Goal: Browse casually: Explore the website without a specific task or goal

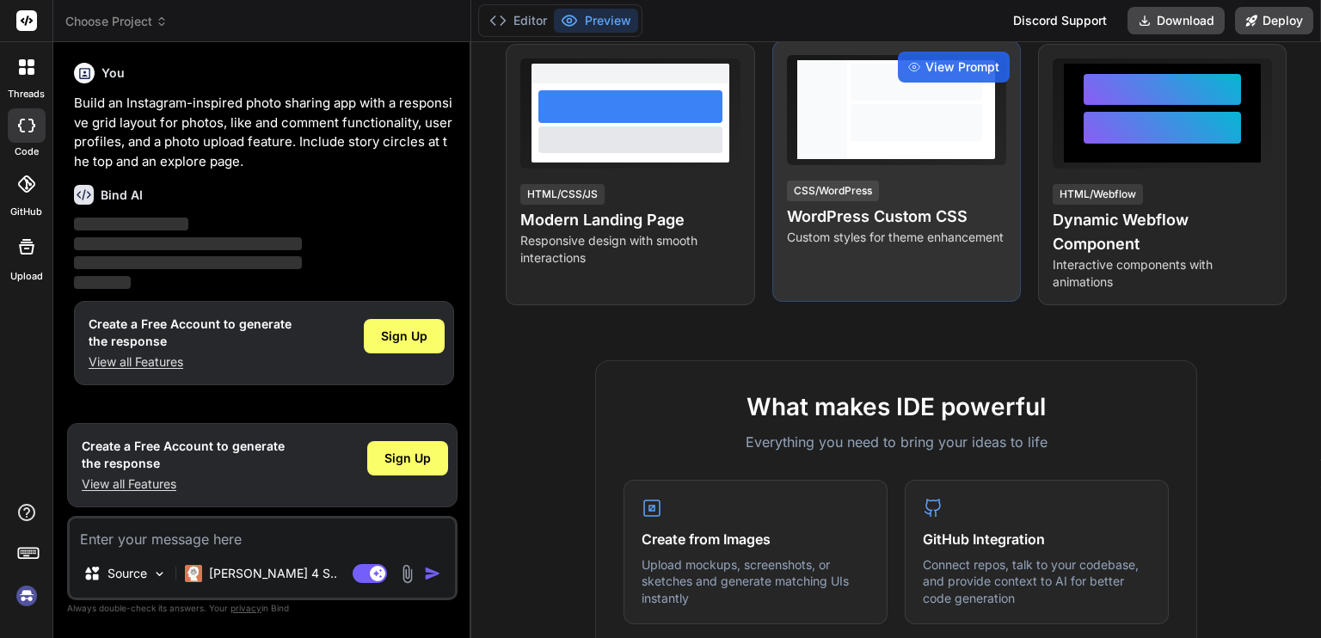
scroll to position [319, 0]
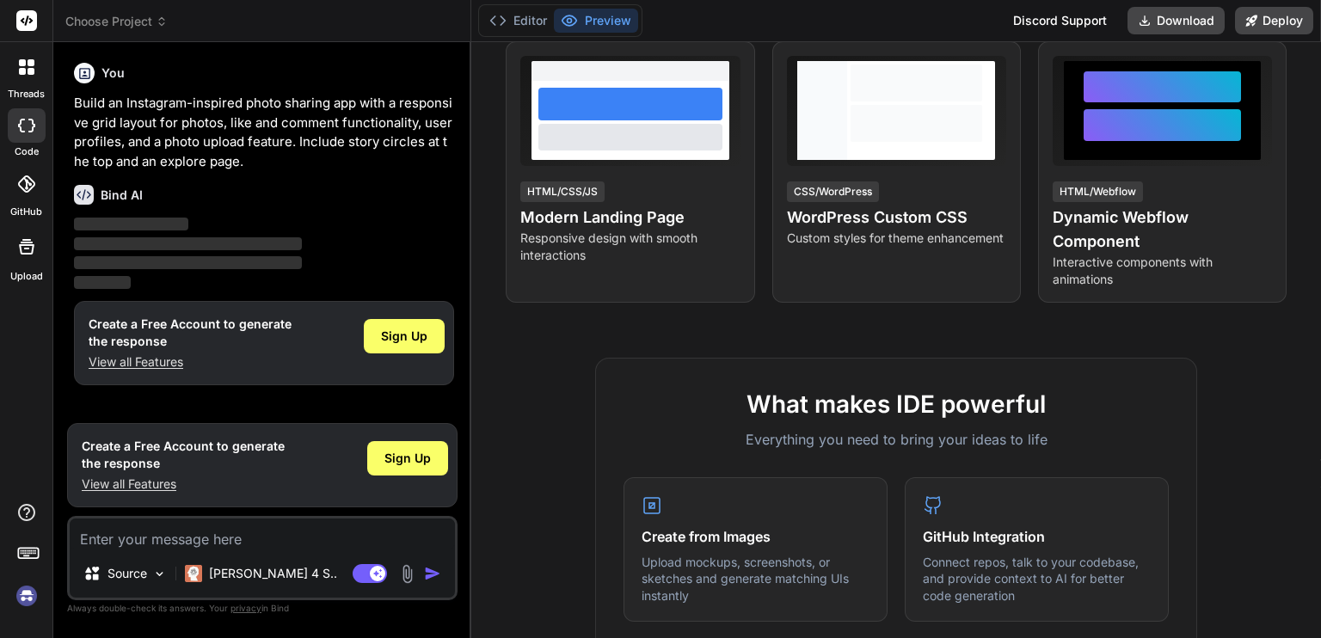
click at [21, 75] on div at bounding box center [27, 67] width 36 height 36
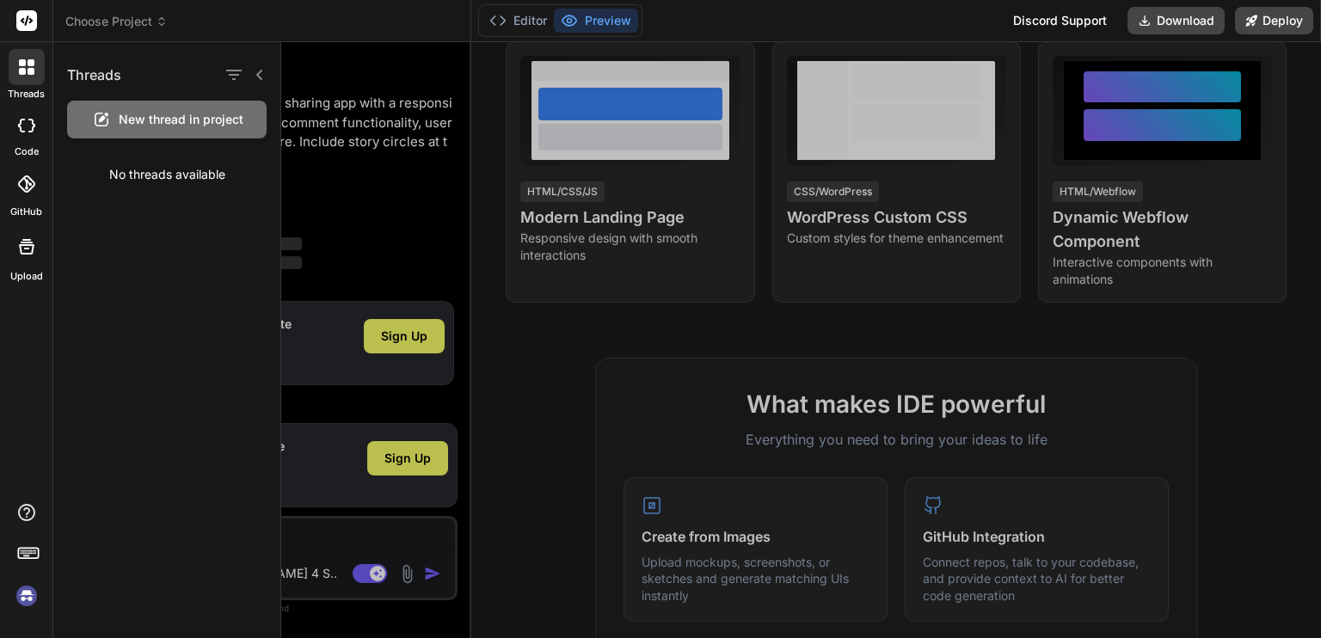
click at [23, 146] on label "code" at bounding box center [27, 151] width 24 height 15
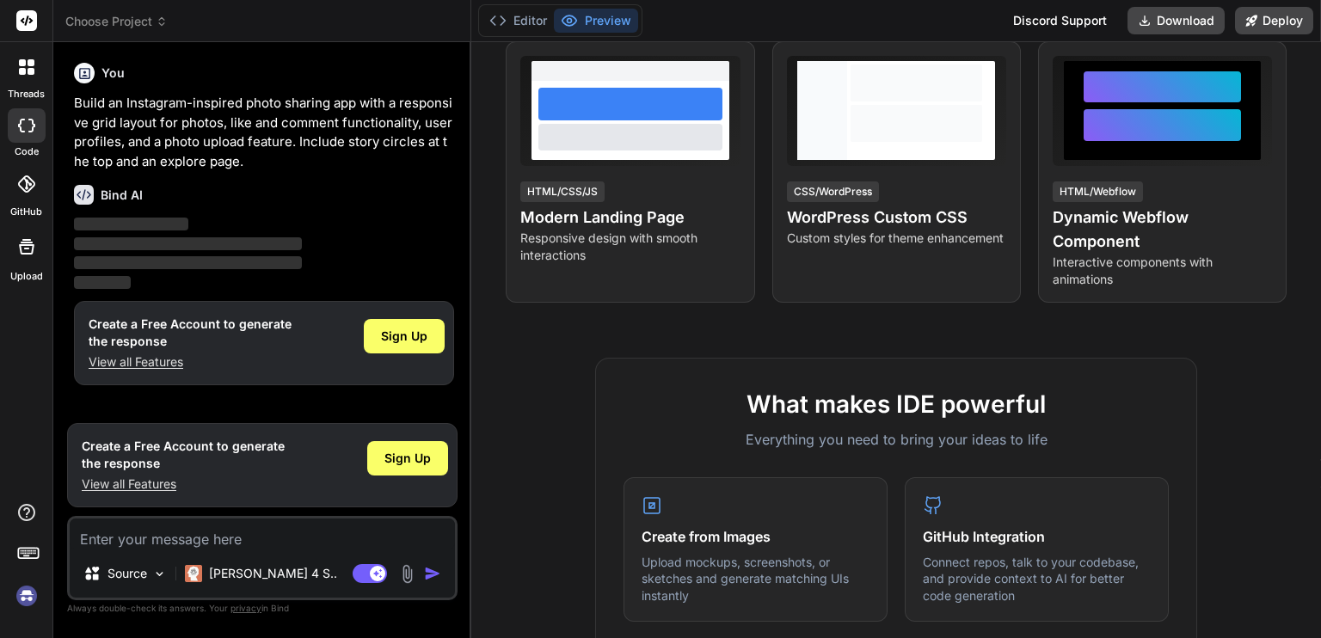
click at [24, 186] on icon at bounding box center [26, 183] width 17 height 17
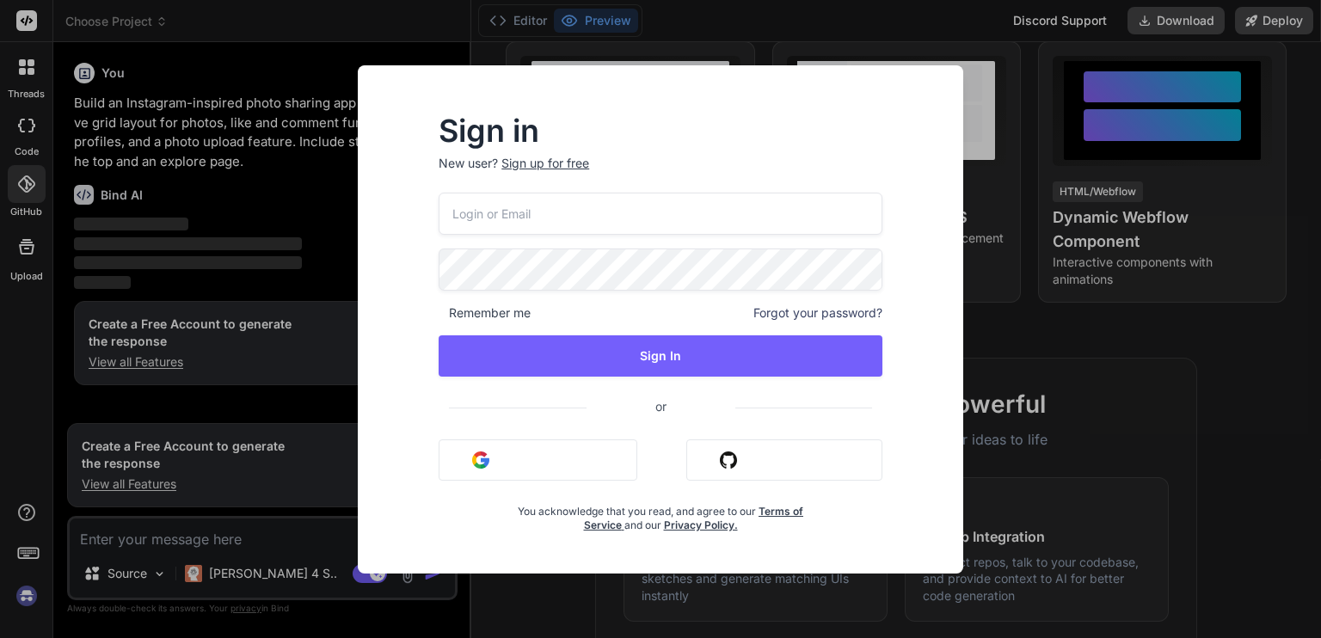
click at [1101, 331] on div "Sign in New user? Sign up for free Remember me Forgot your password? Sign In or…" at bounding box center [660, 319] width 1321 height 638
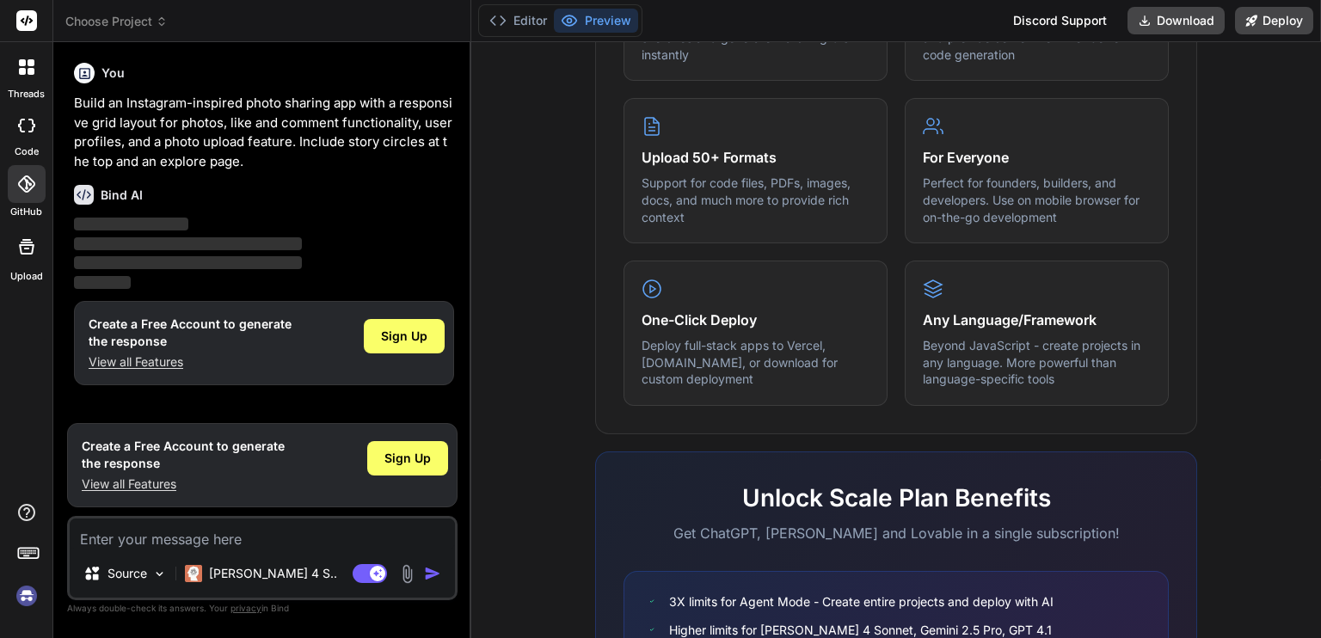
scroll to position [1053, 0]
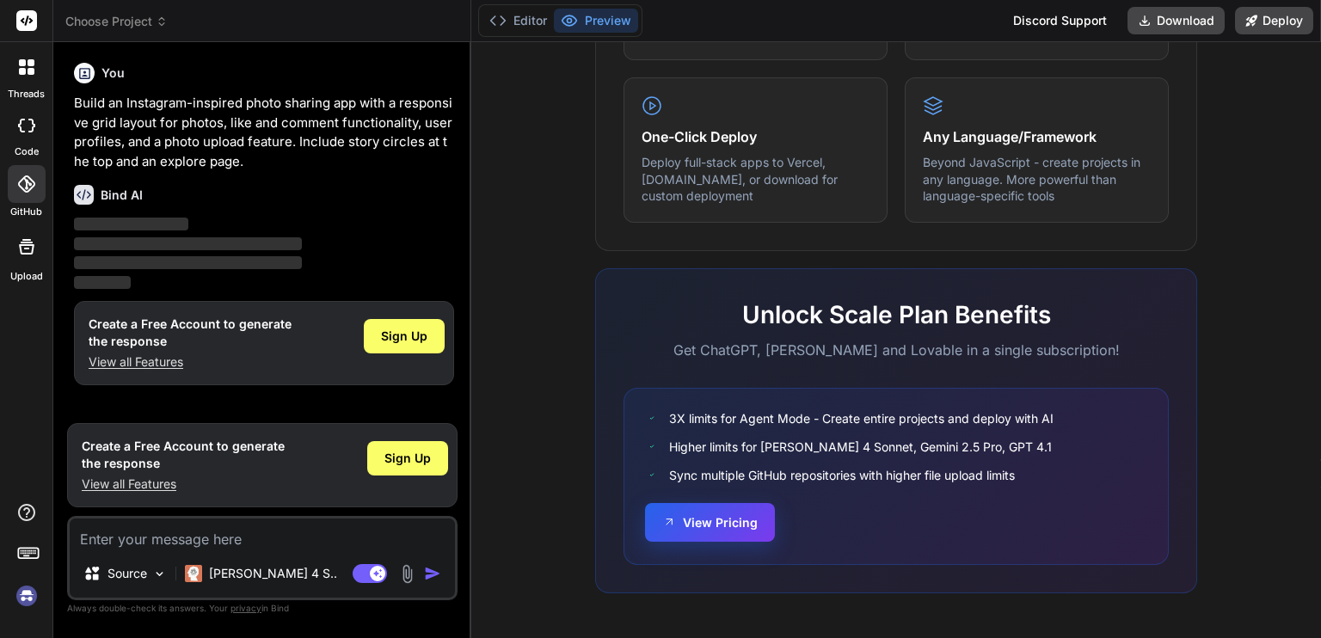
click at [729, 527] on button "View Pricing" at bounding box center [710, 522] width 130 height 39
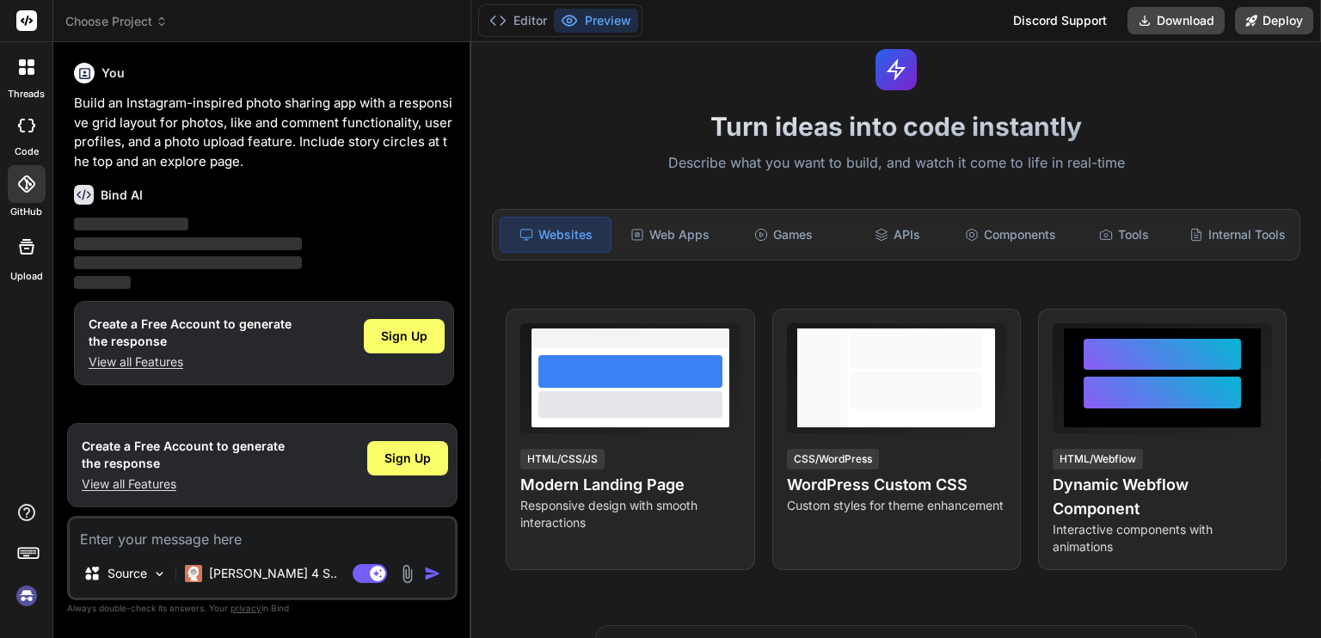
scroll to position [0, 0]
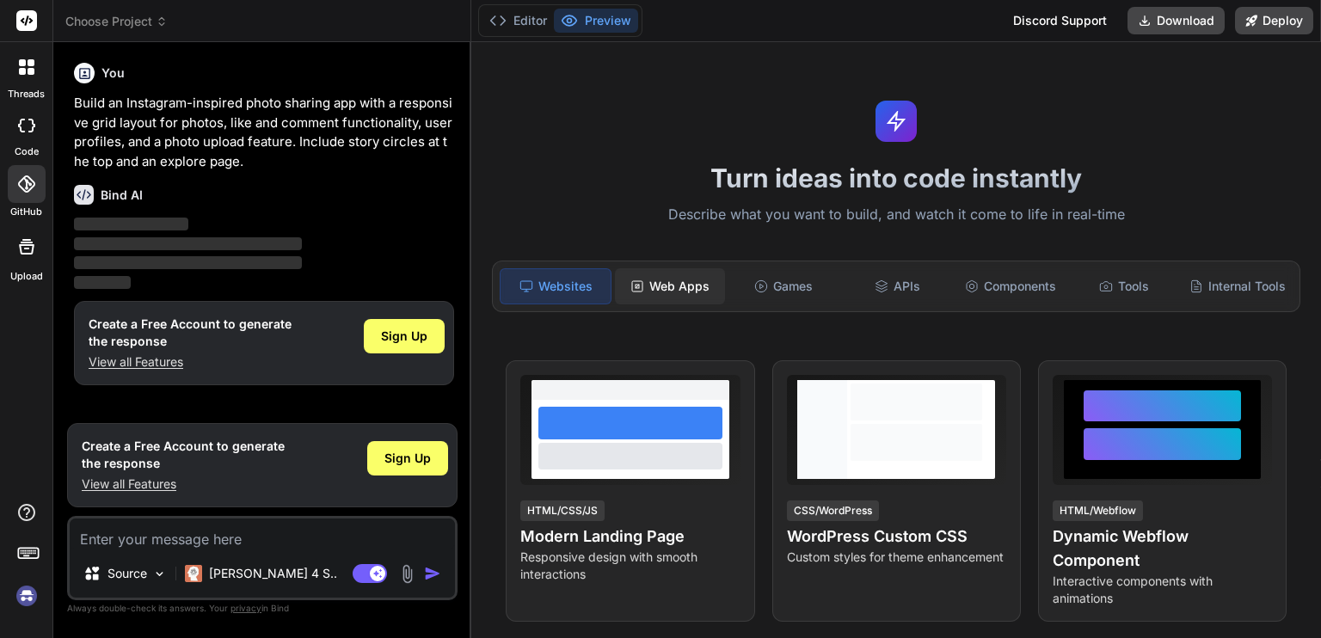
click at [670, 285] on div "Web Apps" at bounding box center [670, 286] width 110 height 36
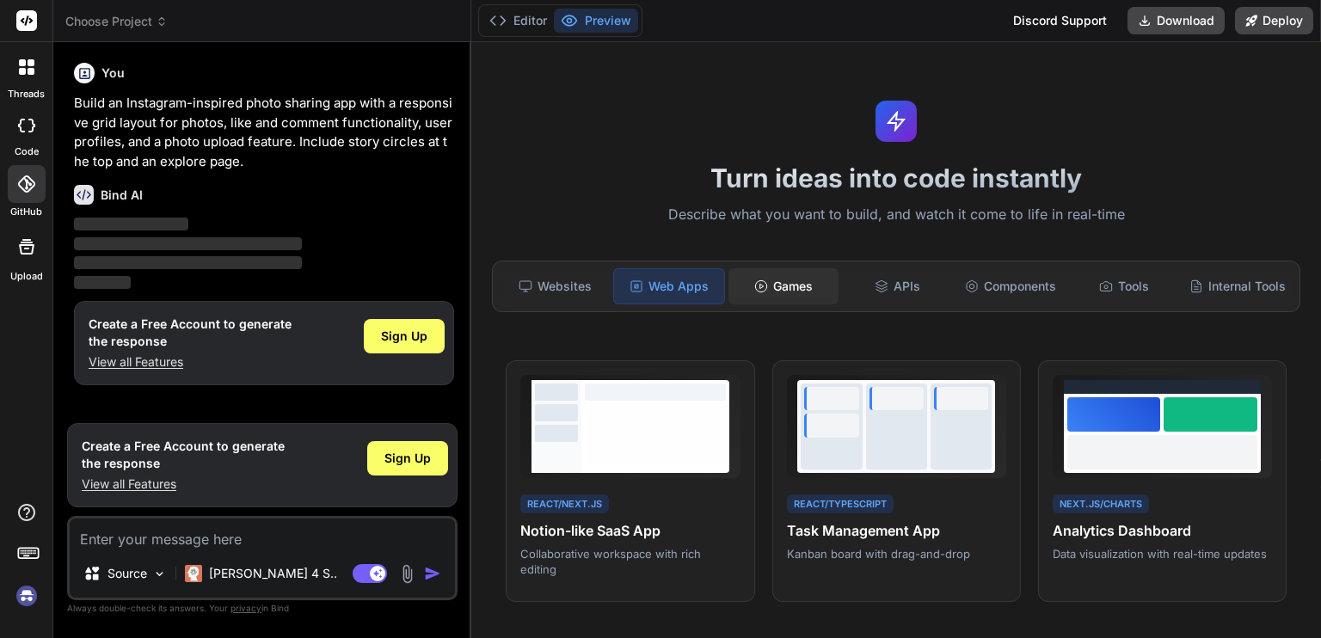
click at [756, 282] on icon at bounding box center [761, 287] width 14 height 14
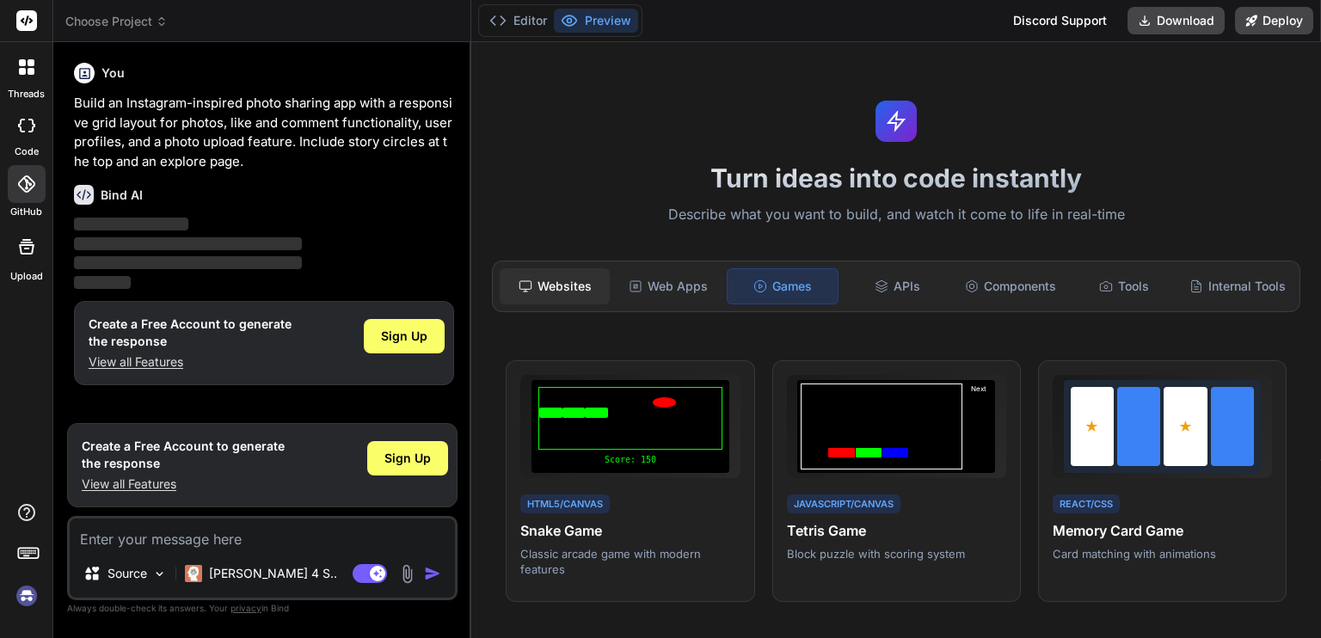
click at [581, 288] on div "Websites" at bounding box center [555, 286] width 110 height 36
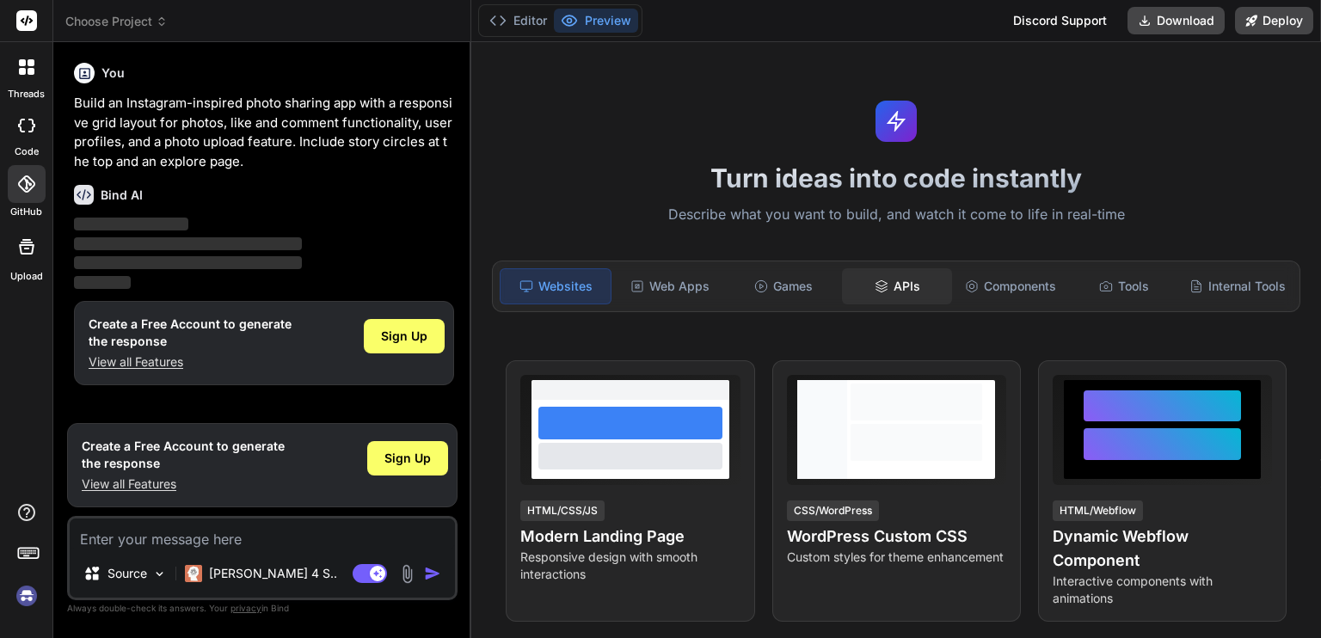
click at [906, 287] on div "APIs" at bounding box center [897, 286] width 110 height 36
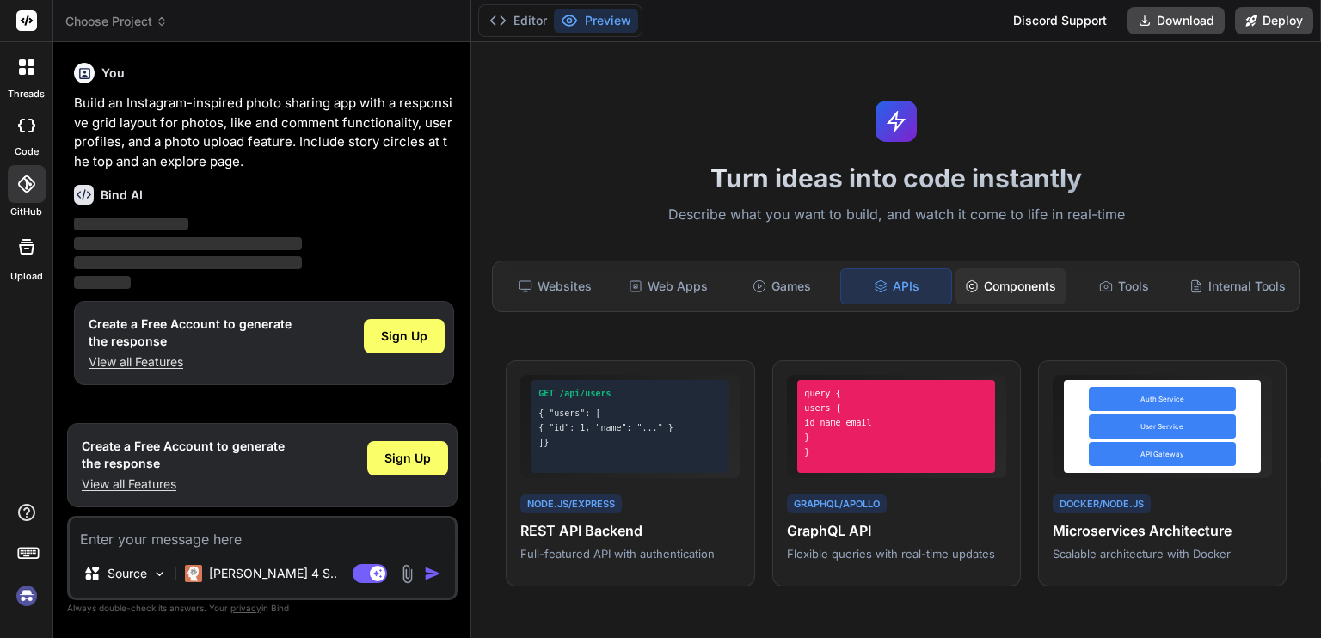
click at [977, 283] on div "Components" at bounding box center [1011, 286] width 110 height 36
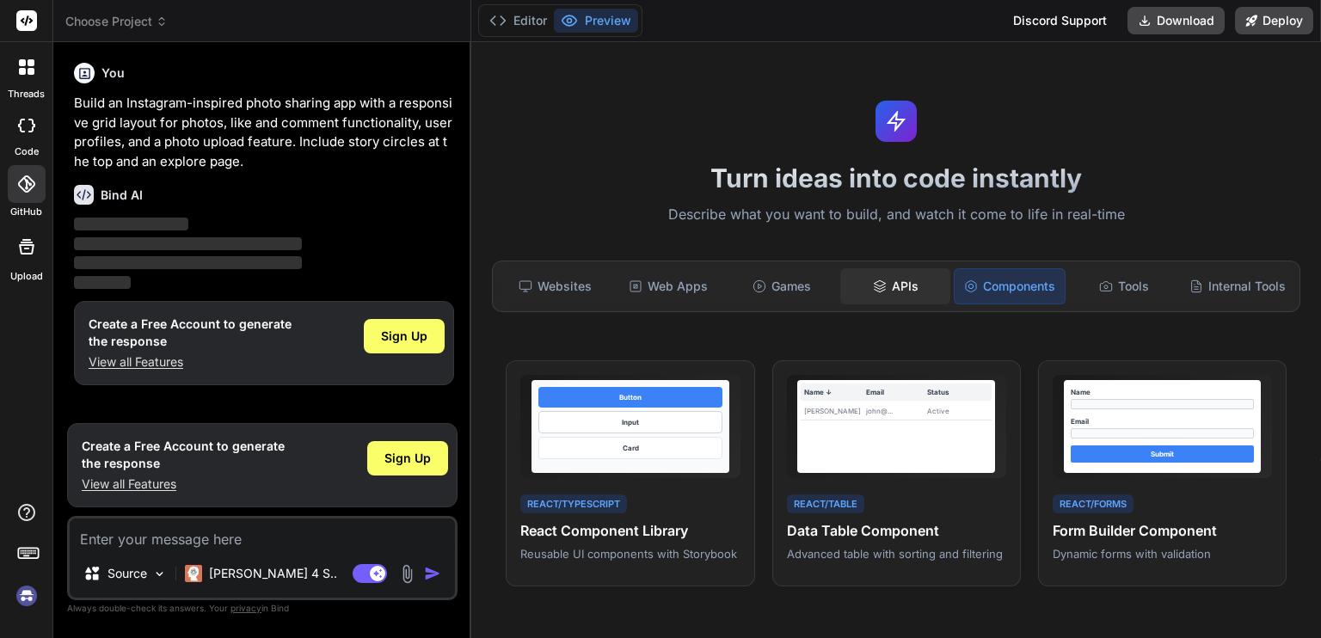
click at [882, 286] on div "APIs" at bounding box center [895, 286] width 110 height 36
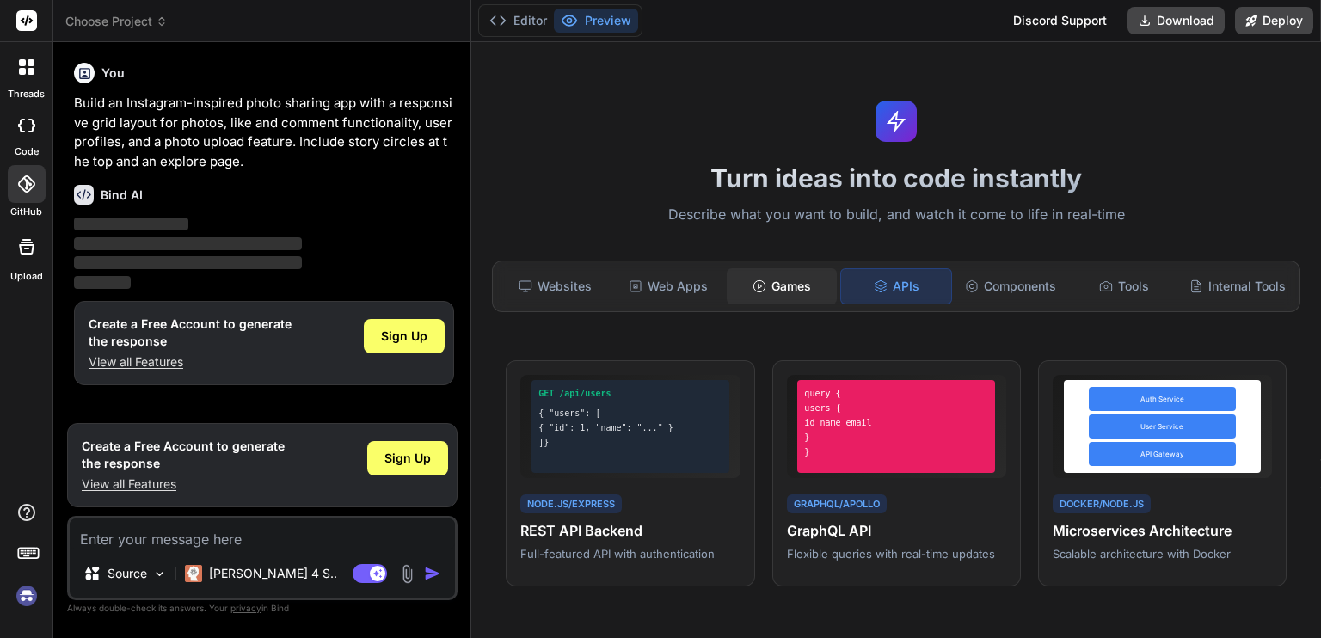
click at [791, 287] on div "Games" at bounding box center [782, 286] width 110 height 36
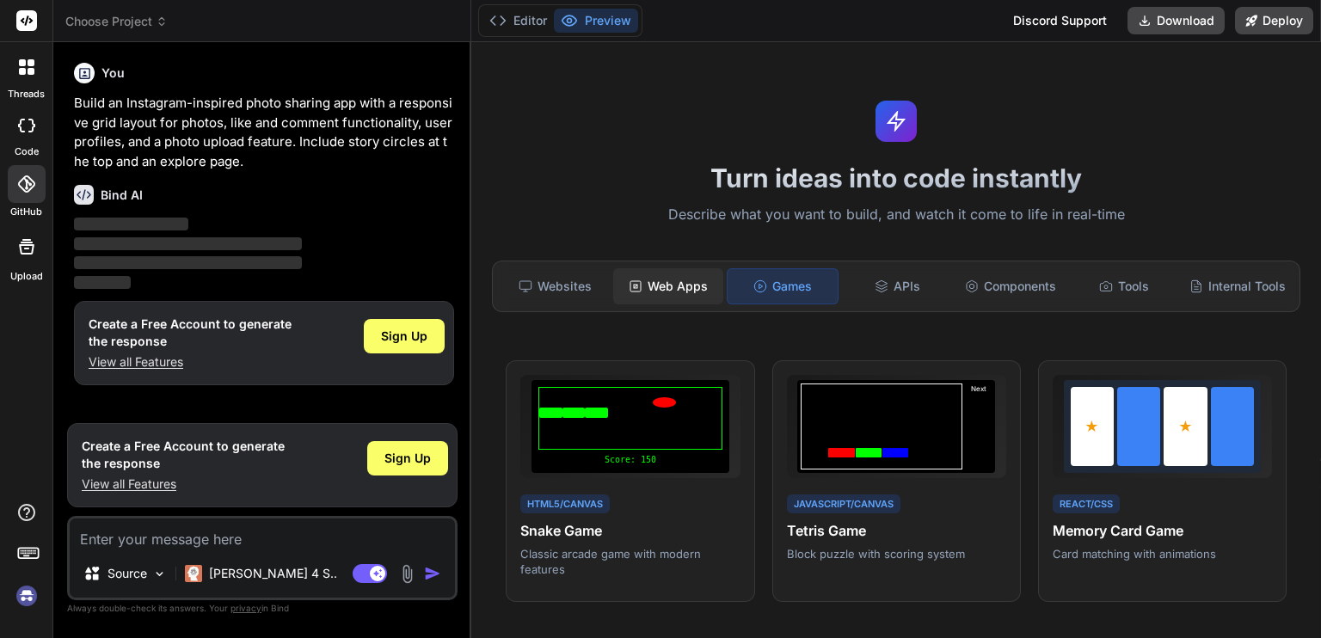
click at [681, 292] on div "Web Apps" at bounding box center [668, 286] width 110 height 36
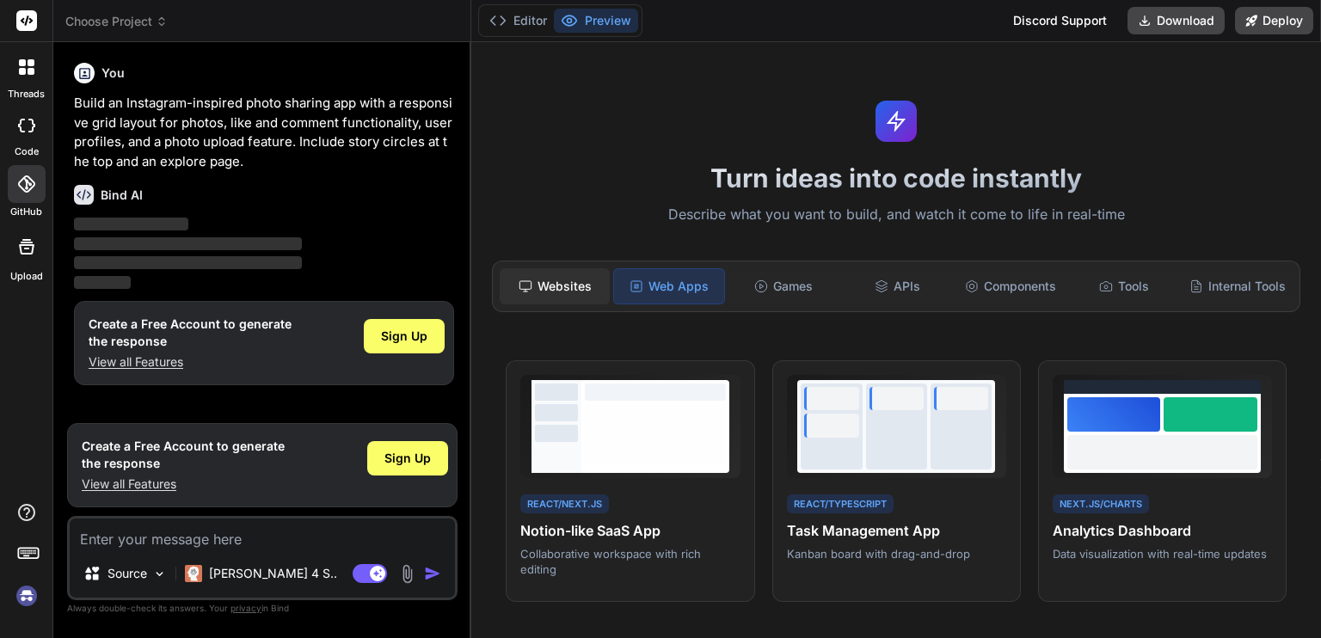
click at [547, 292] on div "Websites" at bounding box center [555, 286] width 110 height 36
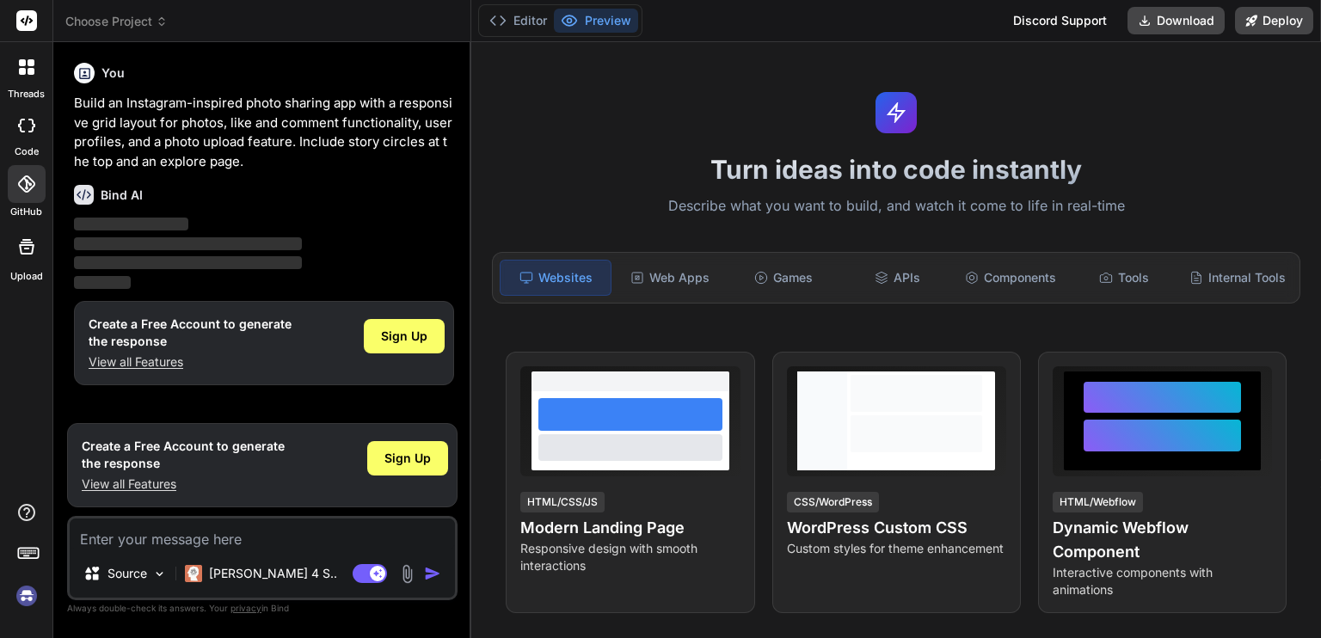
scroll to position [9, 0]
click at [24, 72] on icon at bounding box center [22, 71] width 7 height 7
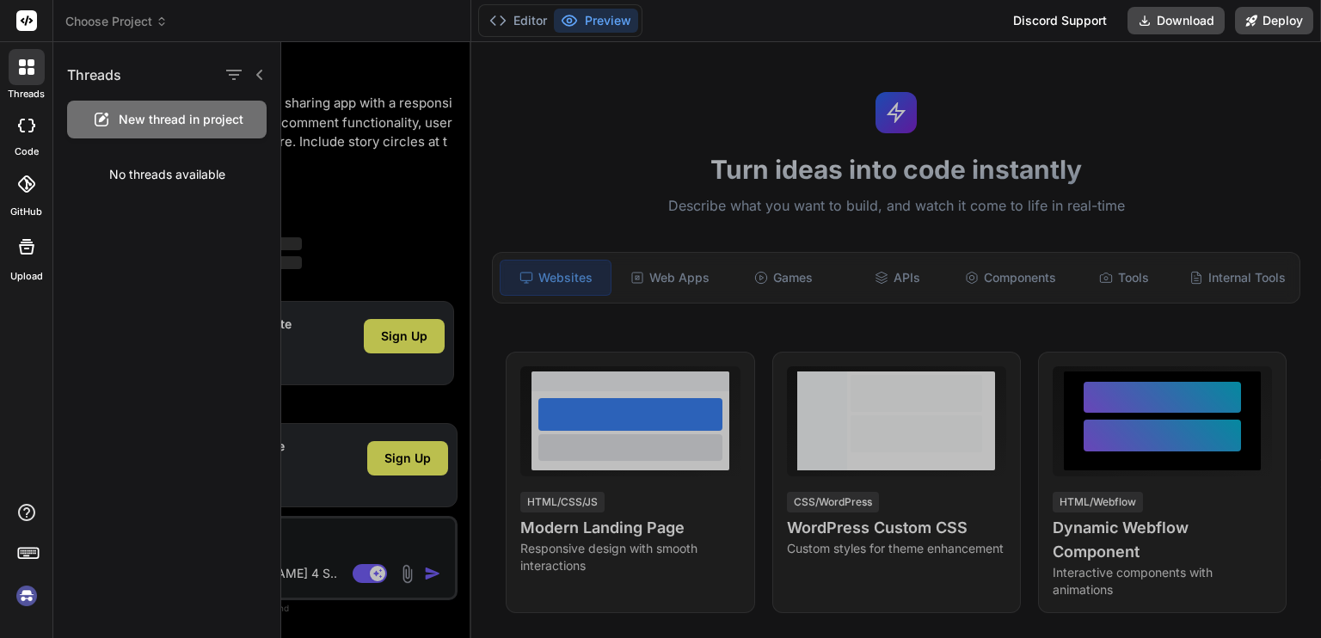
click at [28, 126] on icon at bounding box center [26, 126] width 17 height 14
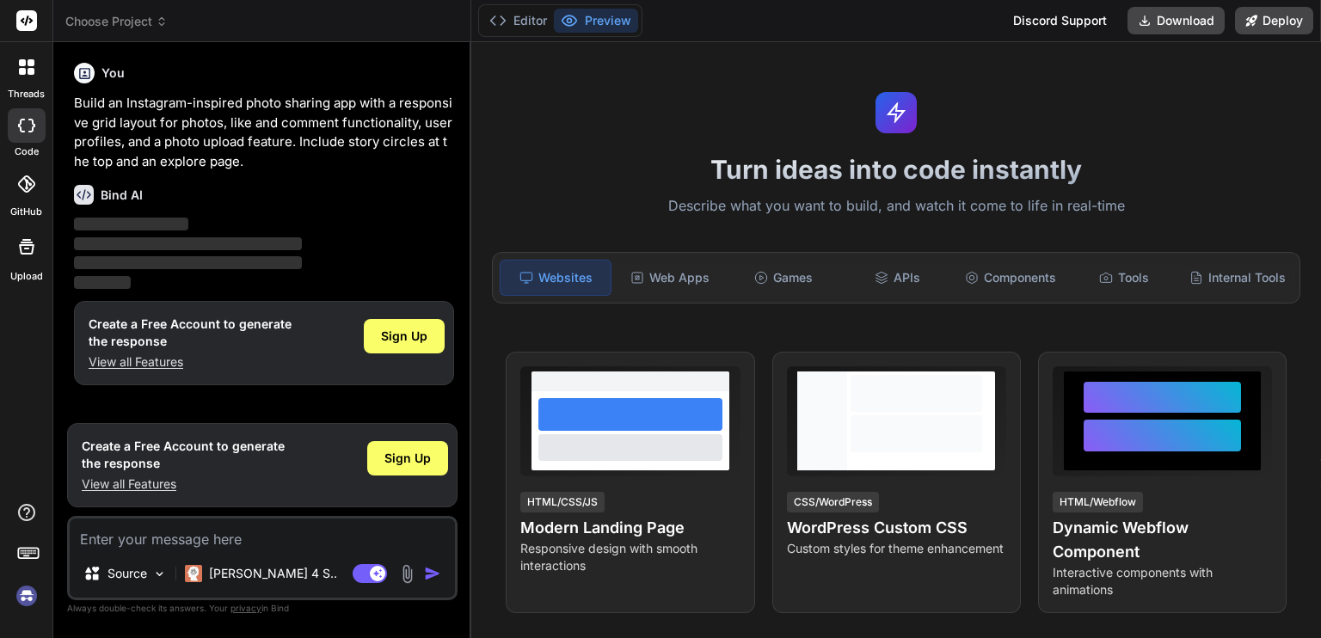
type textarea "x"
click at [28, 191] on icon at bounding box center [25, 183] width 17 height 17
